Goal: Find specific page/section: Find specific page/section

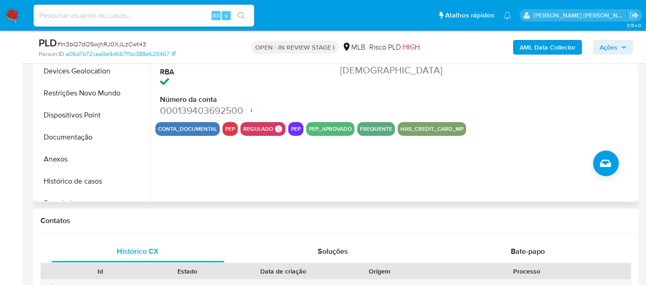
scroll to position [204, 0]
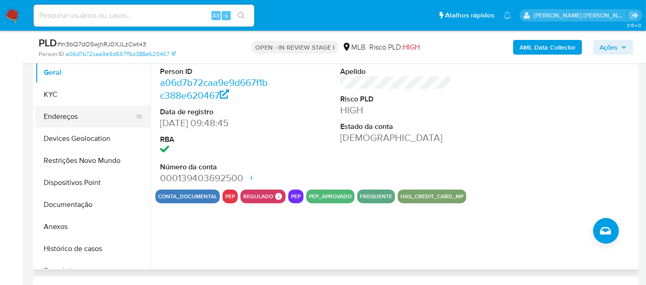
click at [57, 106] on button "Endereços" at bounding box center [89, 117] width 108 height 22
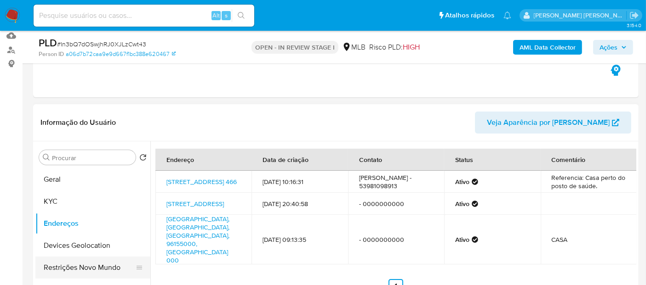
scroll to position [153, 0]
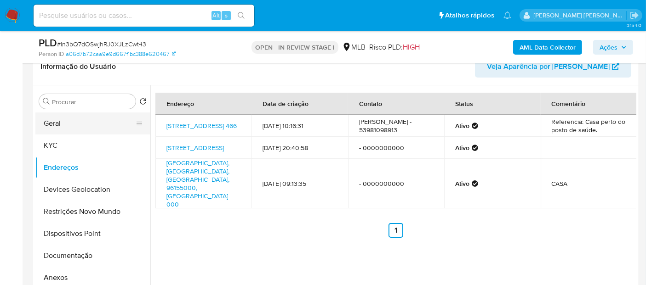
click at [62, 120] on button "Geral" at bounding box center [89, 124] width 108 height 22
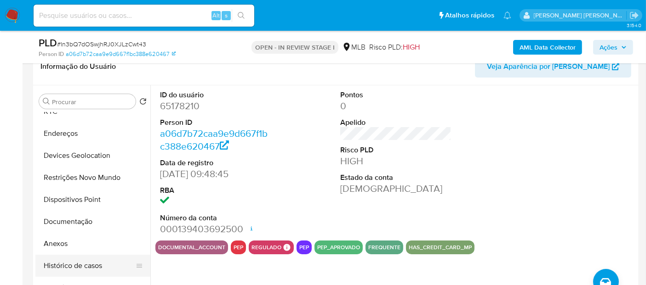
scroll to position [51, 0]
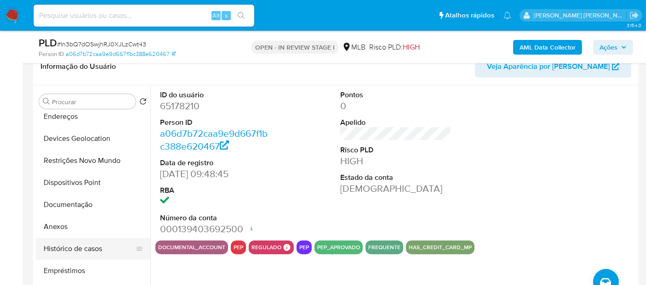
click at [89, 245] on button "Histórico de casos" at bounding box center [89, 249] width 108 height 22
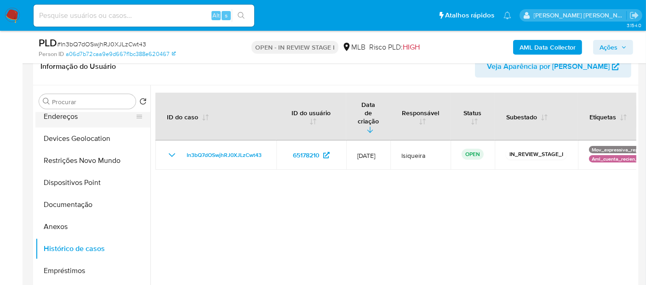
scroll to position [0, 0]
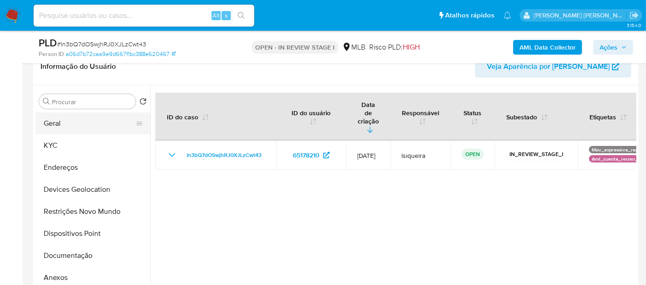
click at [85, 125] on button "Geral" at bounding box center [89, 124] width 108 height 22
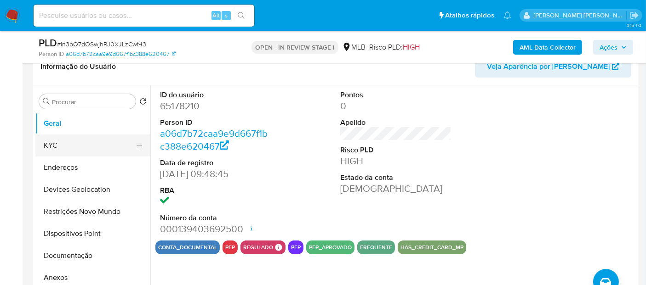
click at [72, 144] on button "KYC" at bounding box center [89, 146] width 108 height 22
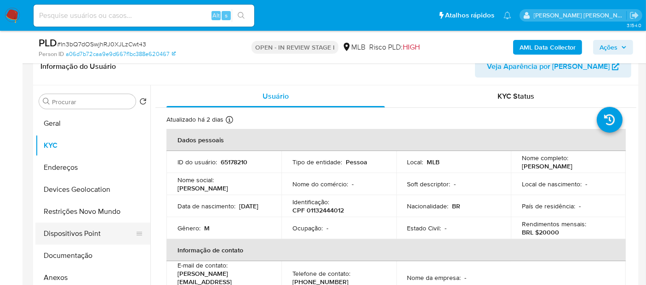
click at [91, 241] on button "Dispositivos Point" at bounding box center [89, 234] width 108 height 22
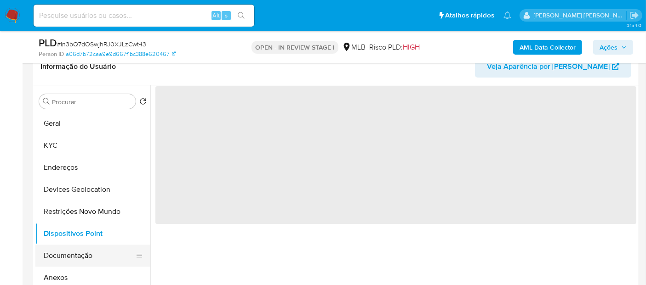
click at [84, 250] on button "Documentação" at bounding box center [89, 256] width 108 height 22
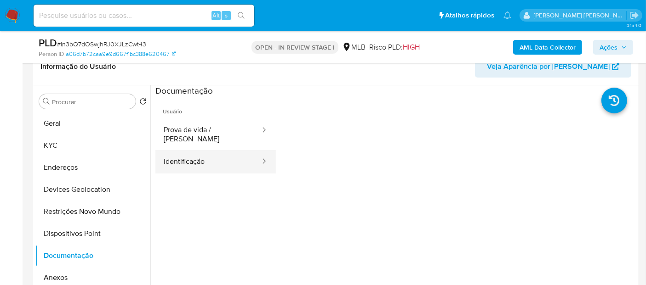
click at [226, 152] on button "Identificação" at bounding box center [208, 161] width 106 height 23
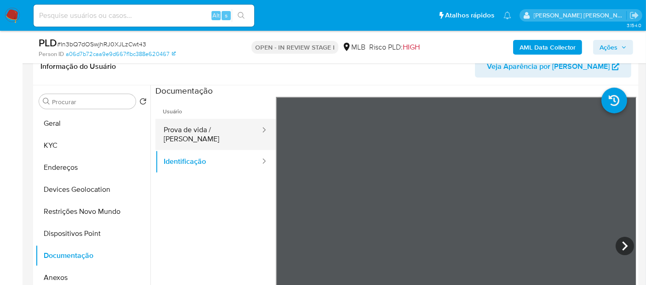
click at [238, 135] on button "Prova de vida / Selfie" at bounding box center [208, 134] width 106 height 31
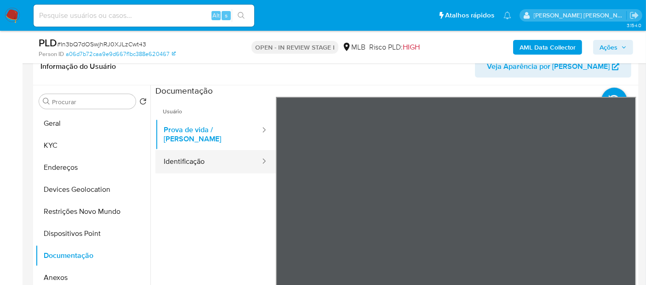
click at [181, 150] on button "Identificação" at bounding box center [208, 161] width 106 height 23
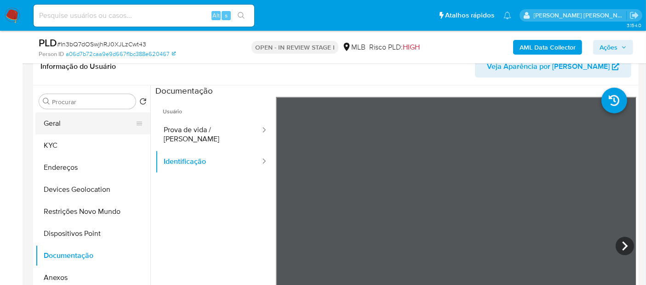
click at [96, 125] on button "Geral" at bounding box center [89, 124] width 108 height 22
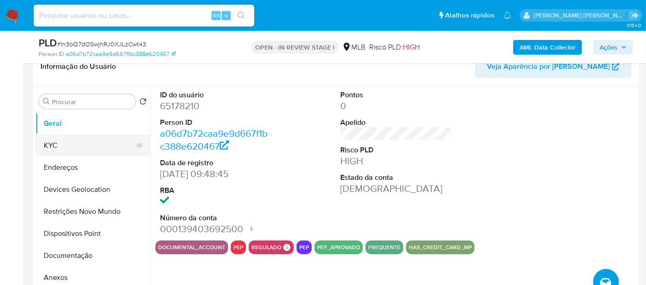
click at [88, 146] on button "KYC" at bounding box center [89, 146] width 108 height 22
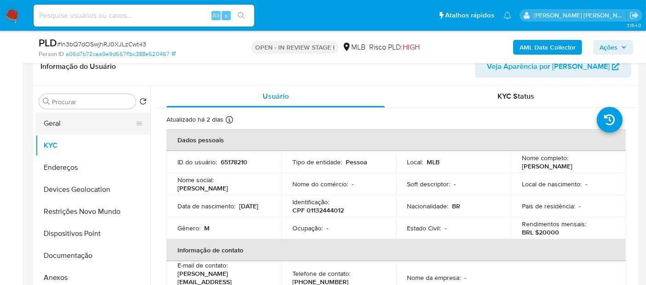
click at [97, 124] on button "Geral" at bounding box center [89, 124] width 108 height 22
